Goal: Task Accomplishment & Management: Use online tool/utility

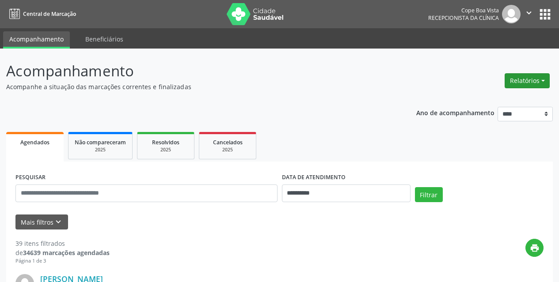
click at [528, 83] on button "Relatórios" at bounding box center [526, 80] width 45 height 15
click at [512, 95] on link "Agendamentos" at bounding box center [502, 100] width 95 height 12
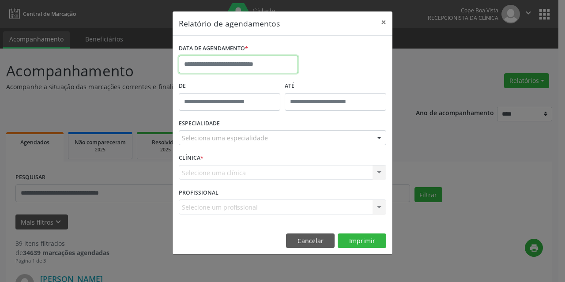
click at [251, 67] on input "text" at bounding box center [238, 65] width 119 height 18
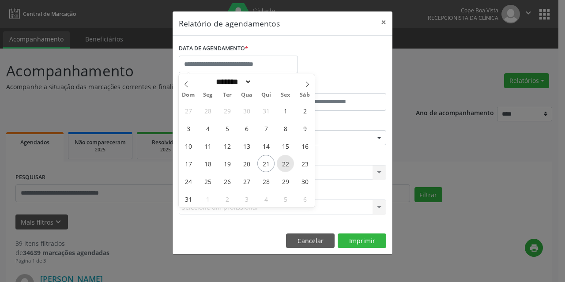
click at [280, 159] on span "22" at bounding box center [285, 163] width 17 height 17
type input "**********"
click at [280, 159] on span "22" at bounding box center [285, 163] width 17 height 17
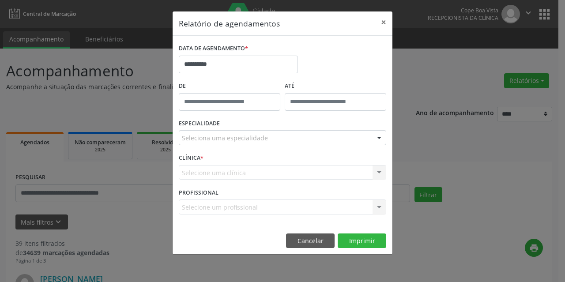
click at [235, 207] on div "Selecione um profissional Nenhum resultado encontrado para: " " Não há nenhuma …" at bounding box center [283, 207] width 208 height 15
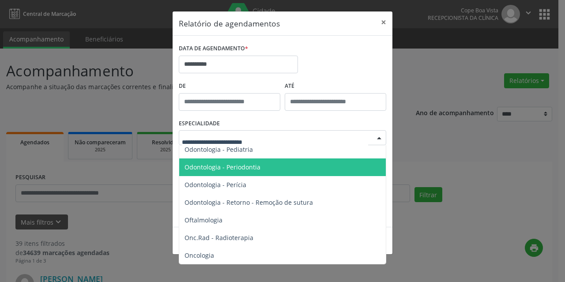
scroll to position [1148, 0]
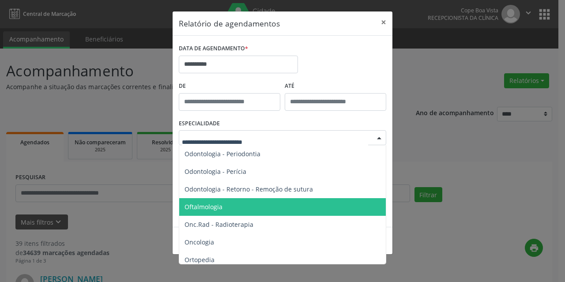
click at [211, 199] on span "Oftalmologia" at bounding box center [283, 207] width 208 height 18
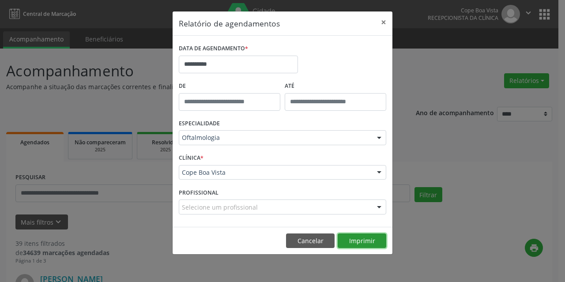
click at [363, 238] on button "Imprimir" at bounding box center [362, 241] width 49 height 15
click at [300, 130] on div "ESPECIALIDADE Oftalmologia Todas as especialidades Alergologia Angiologia Arrit…" at bounding box center [283, 134] width 212 height 34
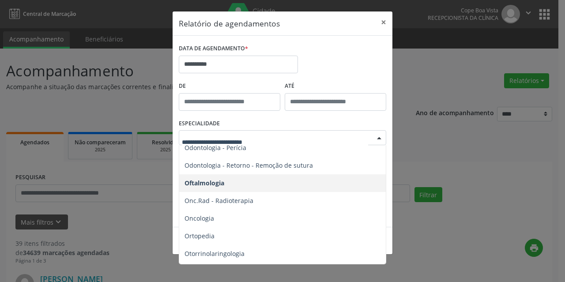
scroll to position [1192, 0]
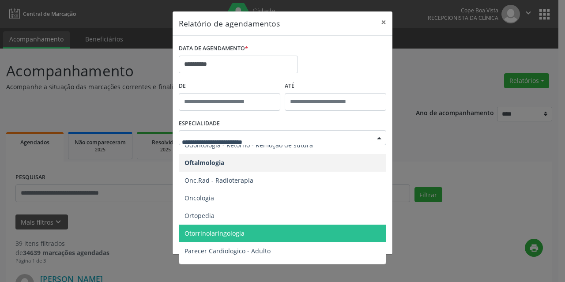
click at [236, 231] on span "Otorrinolaringologia" at bounding box center [215, 233] width 60 height 8
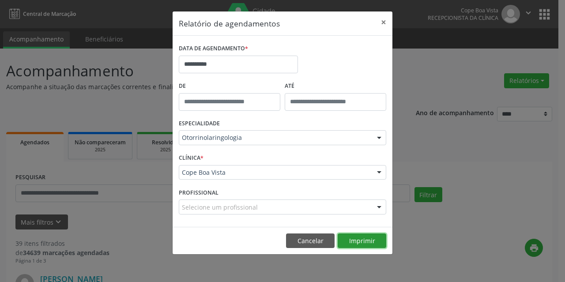
click at [370, 241] on button "Imprimir" at bounding box center [362, 241] width 49 height 15
